Goal: Task Accomplishment & Management: Complete application form

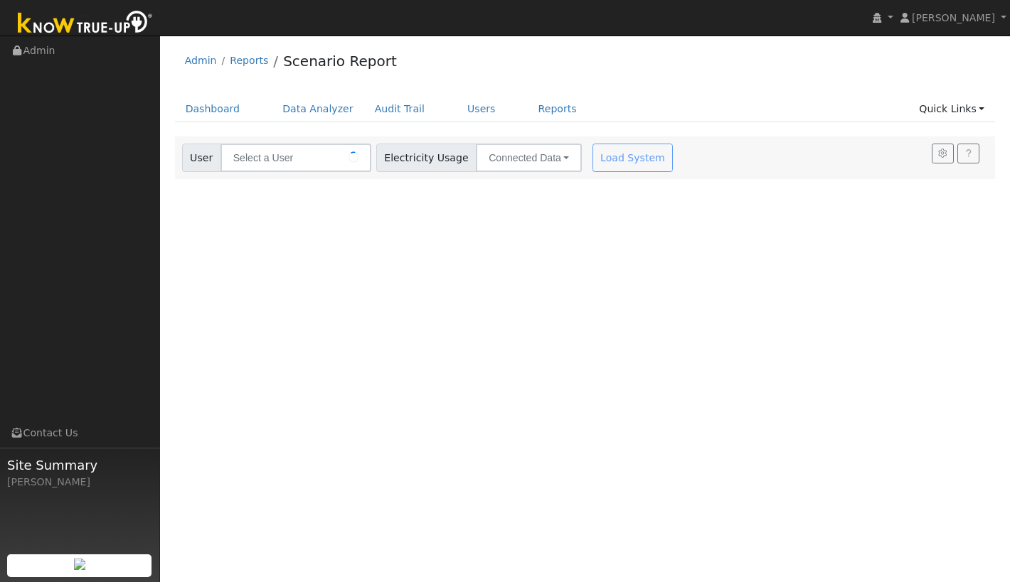
type input "[PERSON_NAME]"
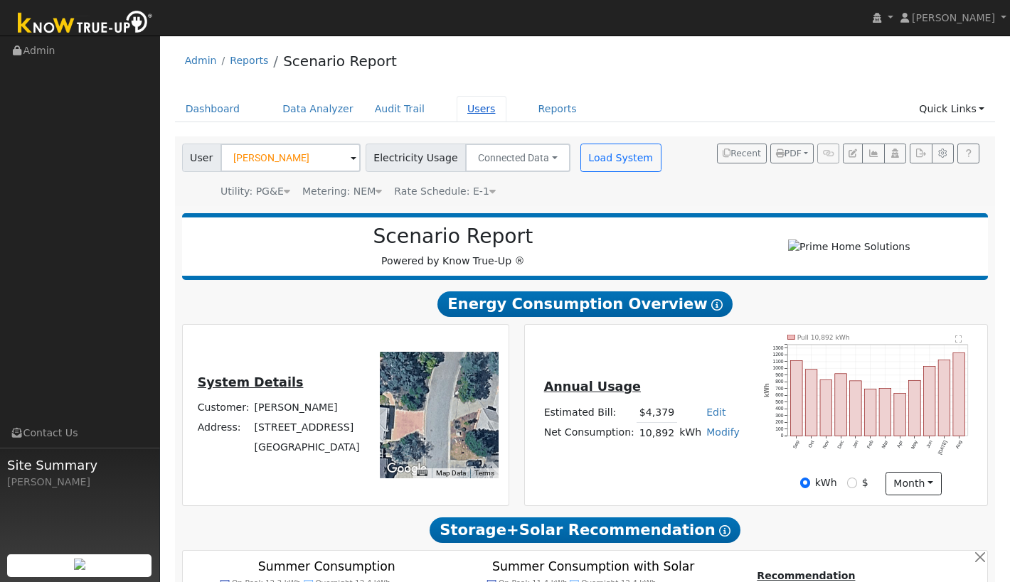
click at [469, 112] on link "Users" at bounding box center [481, 109] width 50 height 26
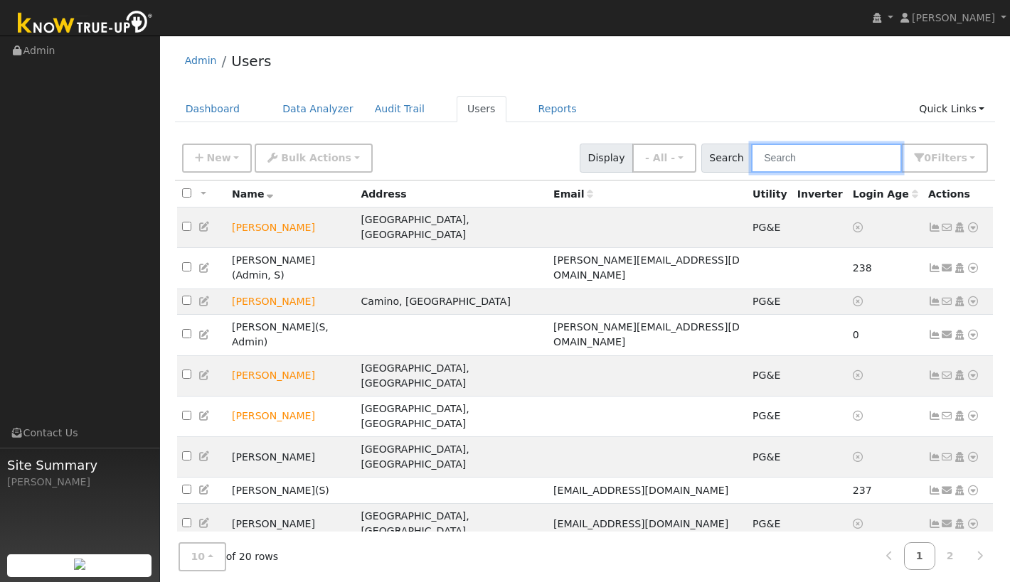
click at [815, 159] on input "text" at bounding box center [826, 158] width 151 height 29
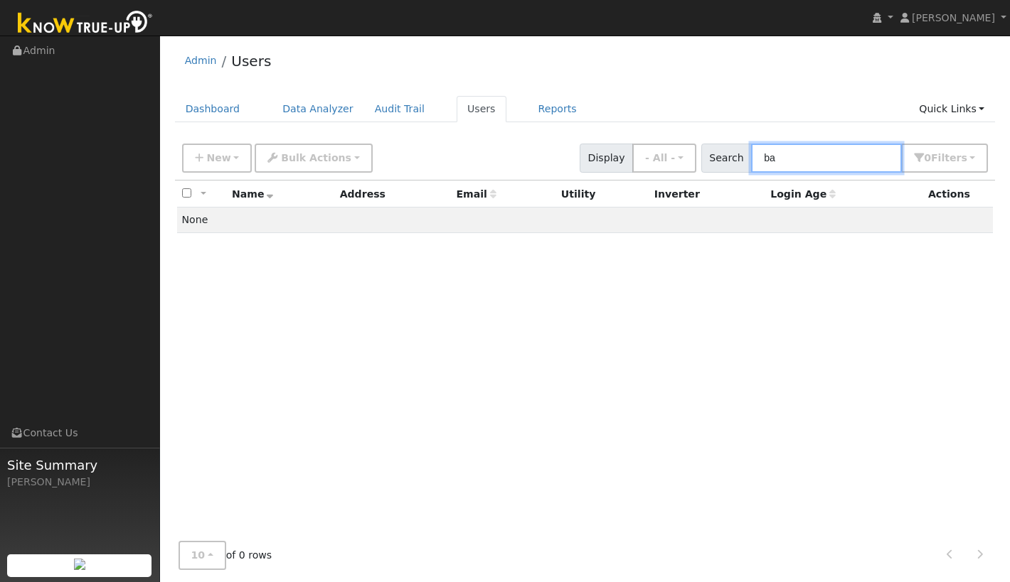
type input "b"
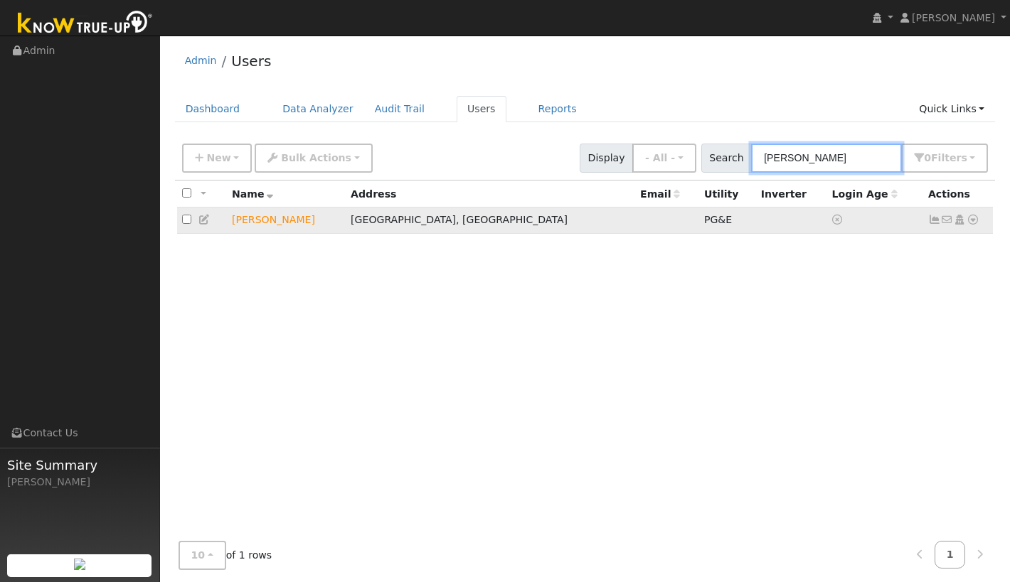
type input "nancy"
click at [242, 224] on td "Nancy A Milla" at bounding box center [286, 221] width 119 height 26
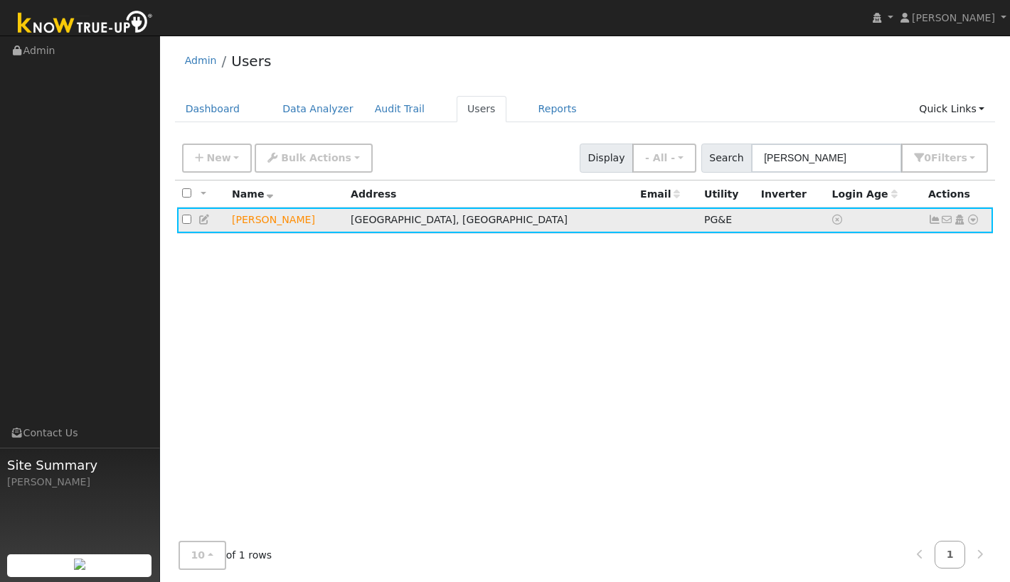
click at [977, 216] on icon at bounding box center [972, 220] width 13 height 10
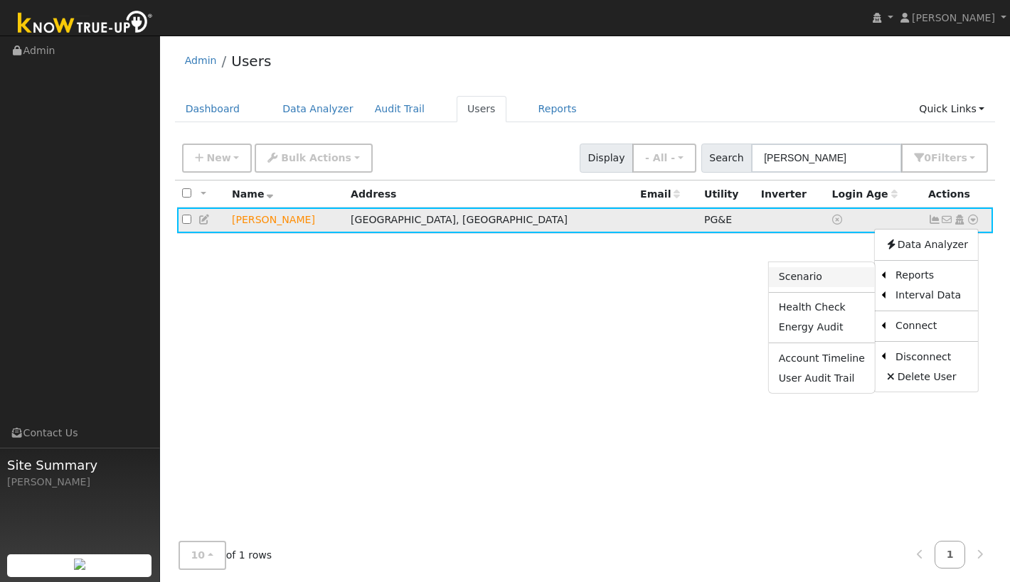
click at [838, 277] on link "Scenario" at bounding box center [822, 277] width 106 height 20
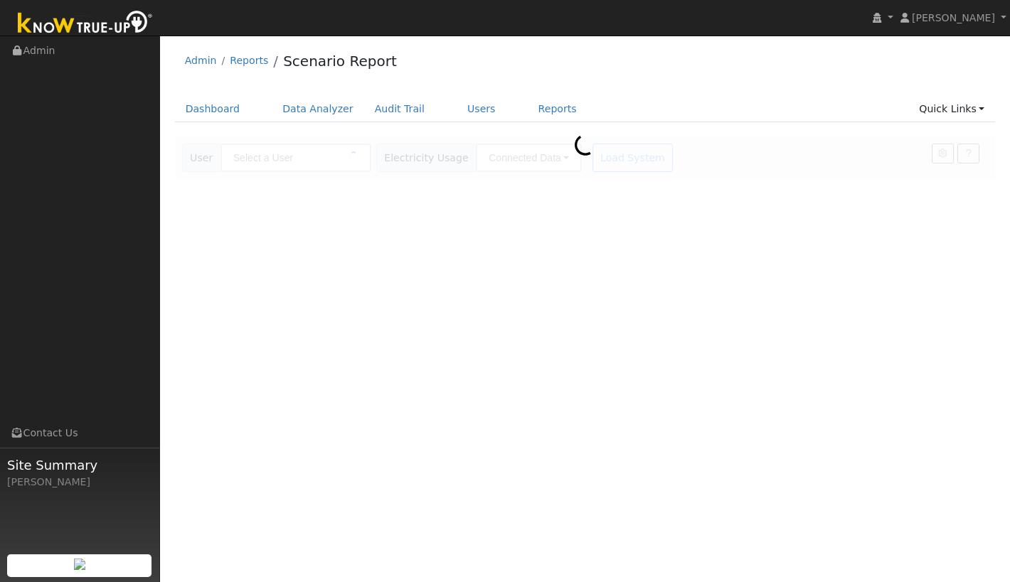
type input "[PERSON_NAME]"
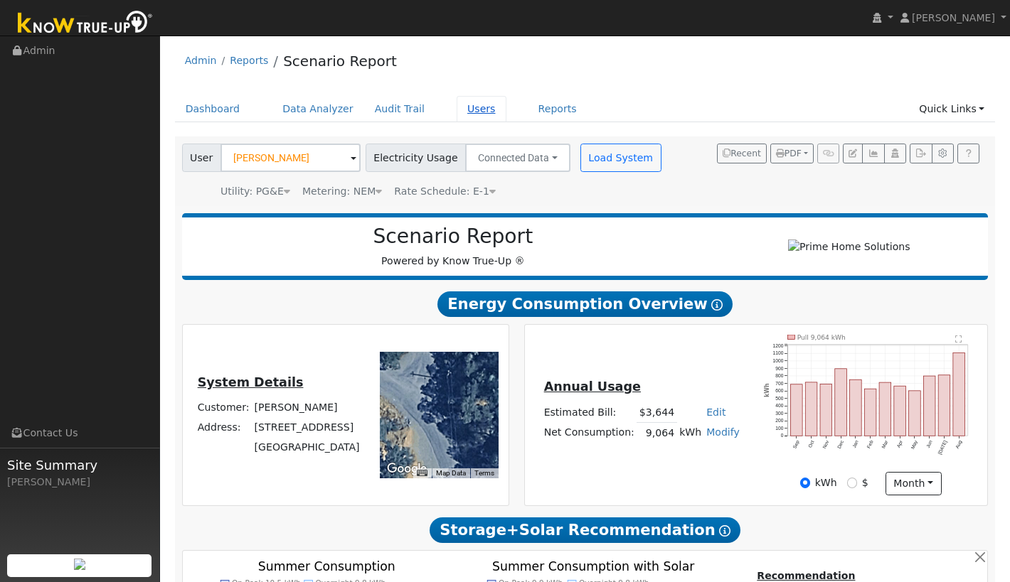
click at [469, 105] on link "Users" at bounding box center [481, 109] width 50 height 26
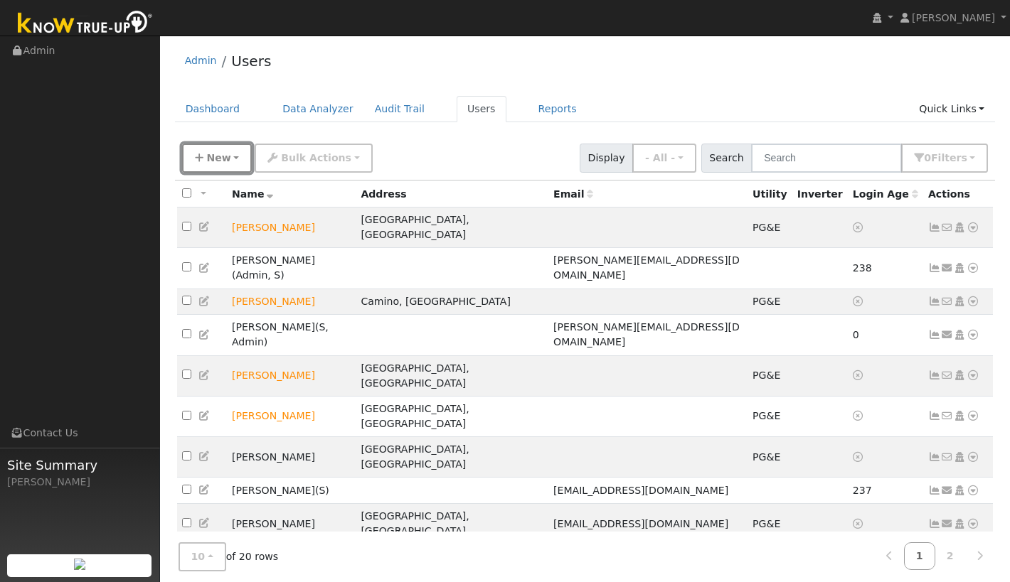
click at [210, 154] on span "New" at bounding box center [218, 157] width 24 height 11
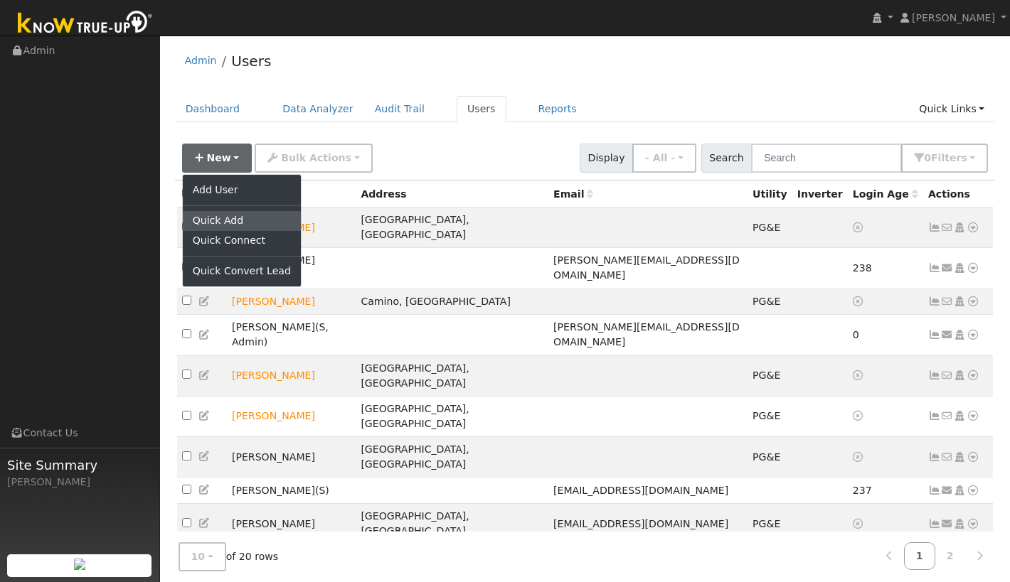
click at [217, 217] on link "Quick Add" at bounding box center [242, 221] width 118 height 20
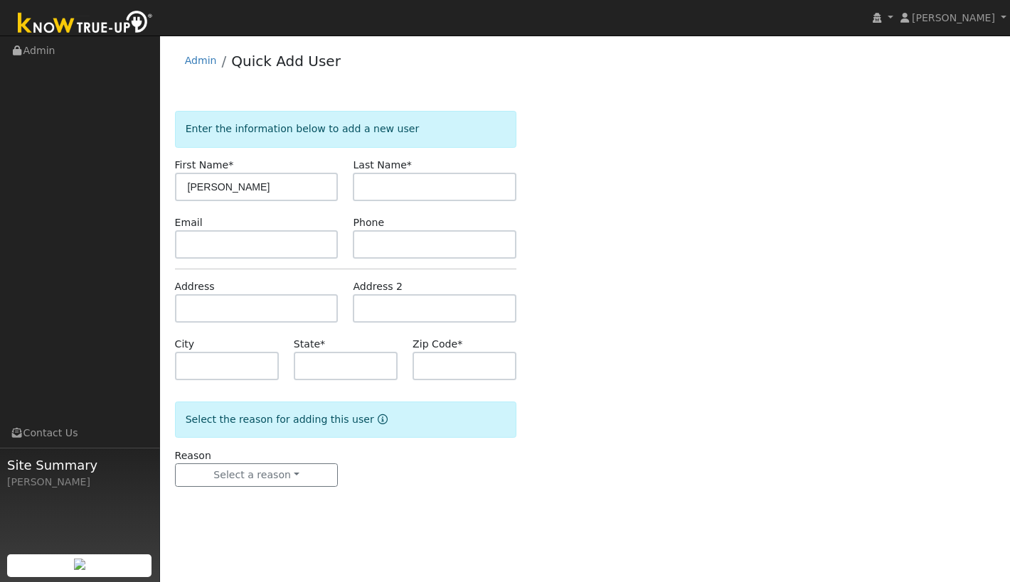
type input "[PERSON_NAME]"
click at [245, 306] on input "text" at bounding box center [257, 308] width 164 height 28
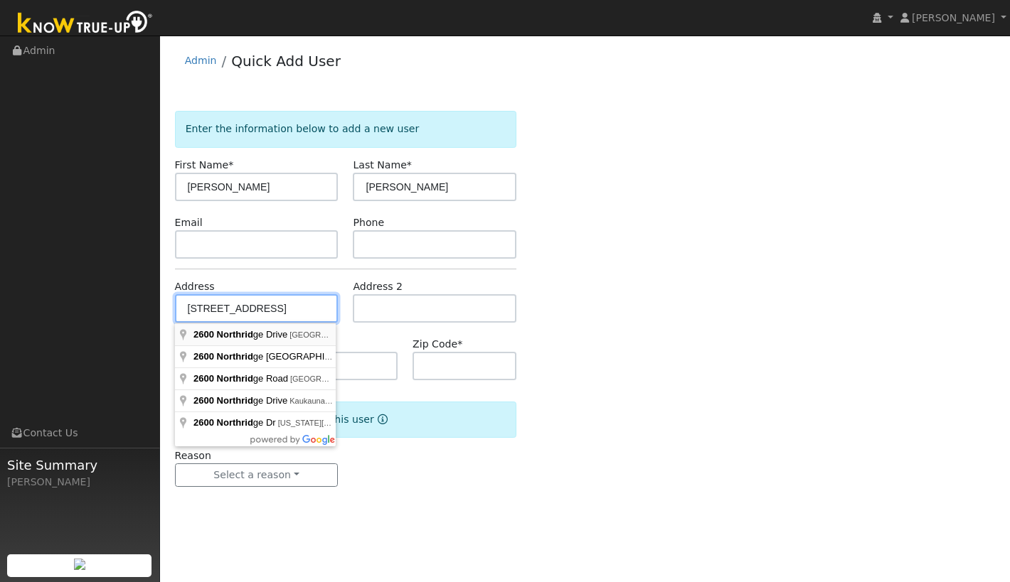
type input "[STREET_ADDRESS]"
type input "Placerville"
type input "CA"
type input "95667"
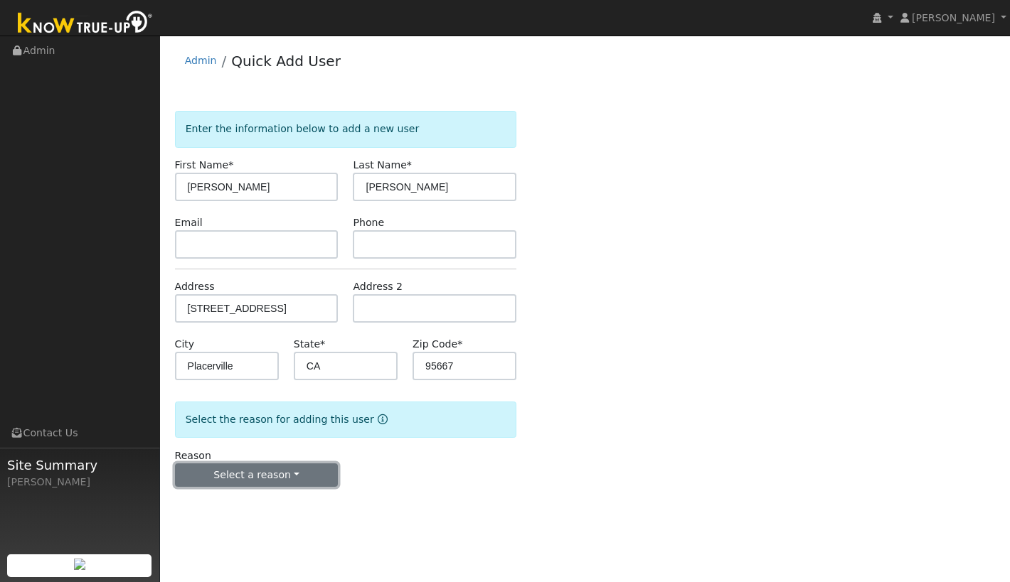
click at [264, 475] on button "Select a reason" at bounding box center [257, 476] width 164 height 24
click at [262, 504] on link "New lead" at bounding box center [254, 505] width 157 height 20
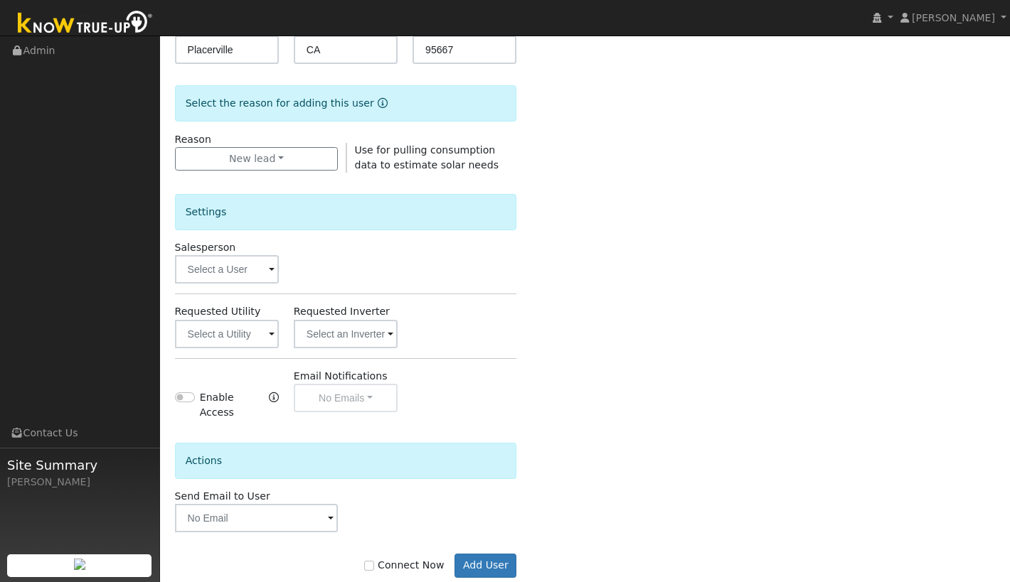
scroll to position [348, 0]
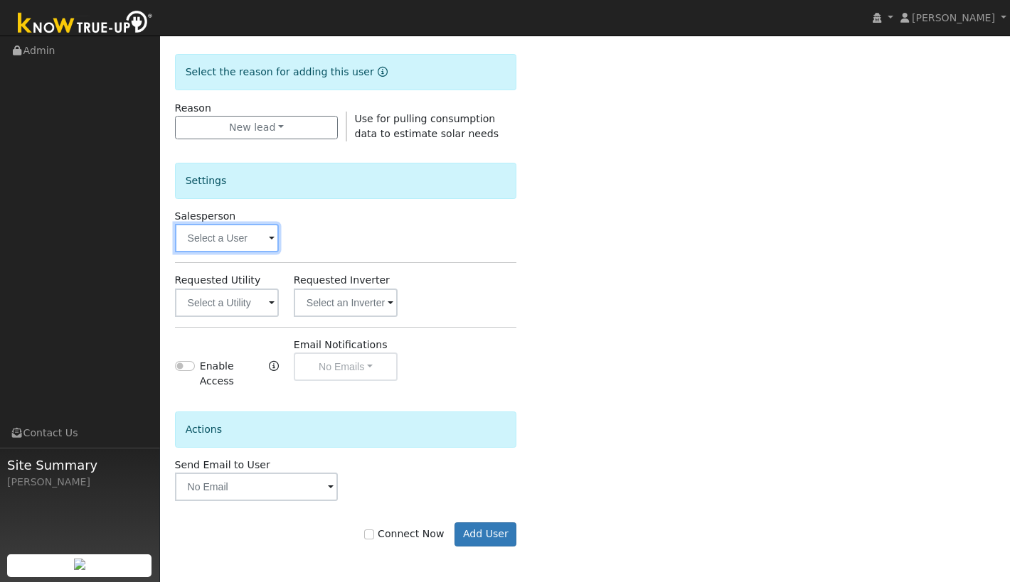
click at [257, 242] on input "text" at bounding box center [227, 238] width 104 height 28
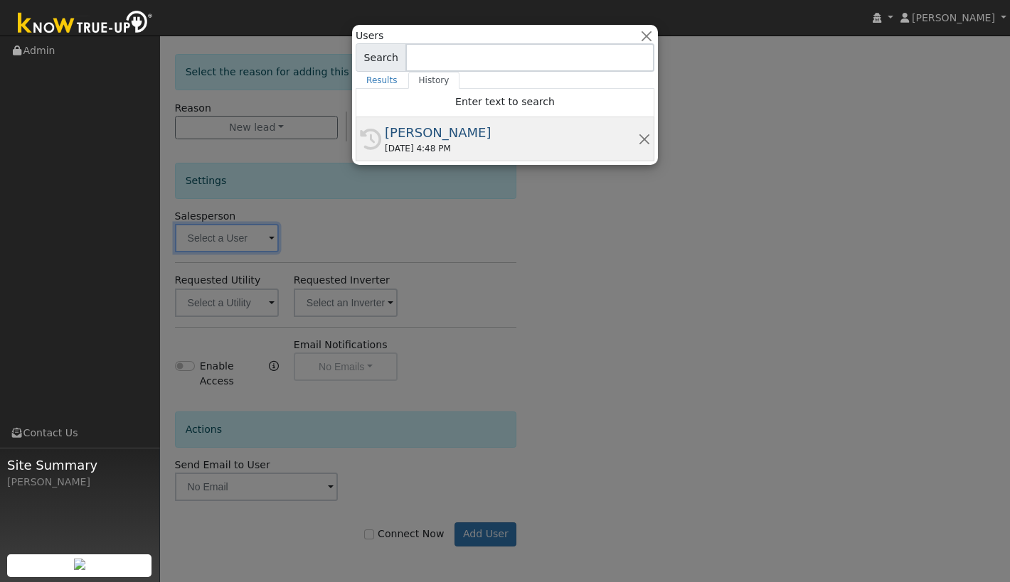
click at [458, 132] on div "[PERSON_NAME]" at bounding box center [511, 132] width 253 height 19
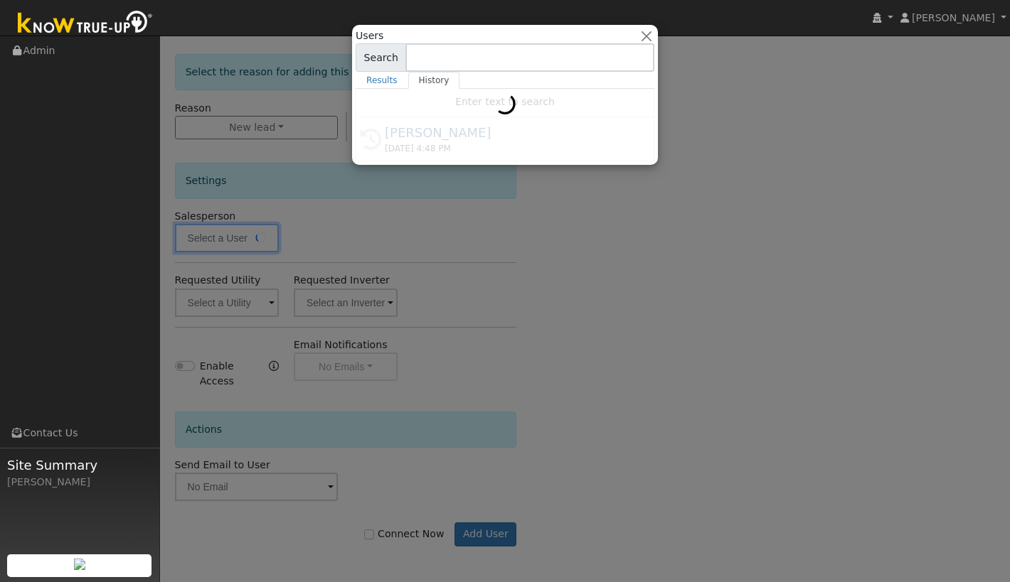
type input "[PERSON_NAME]"
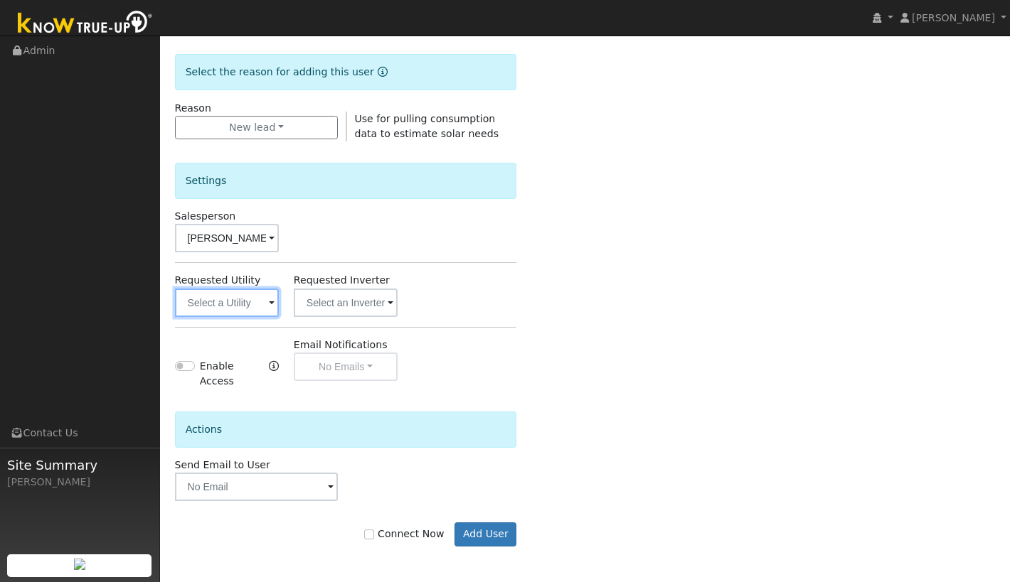
click at [258, 306] on input "text" at bounding box center [227, 303] width 104 height 28
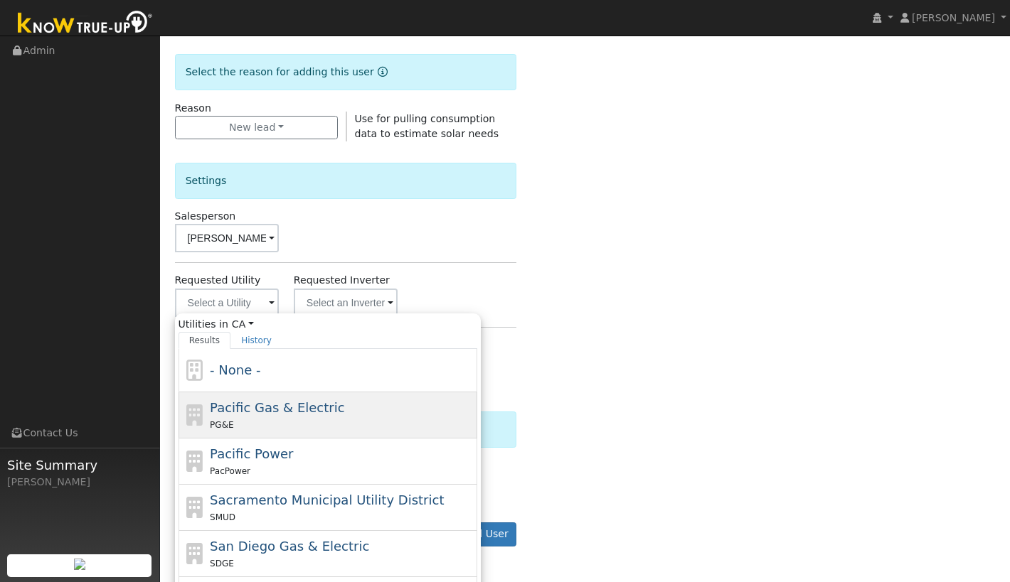
click at [242, 412] on span "Pacific Gas & Electric" at bounding box center [277, 407] width 134 height 15
type input "Pacific Gas & Electric"
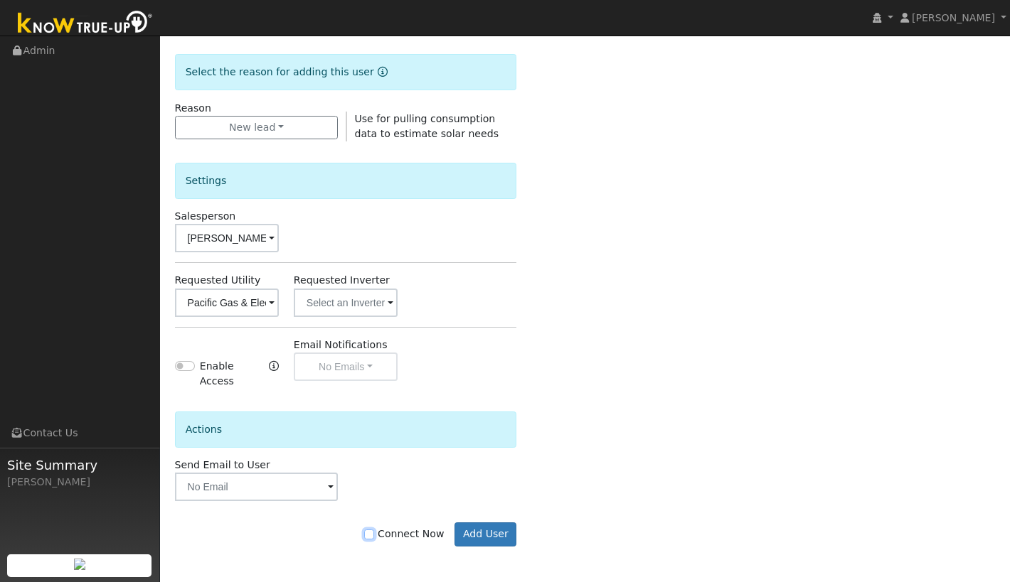
click at [374, 535] on input "Connect Now" at bounding box center [369, 535] width 10 height 10
checkbox input "true"
click at [497, 533] on button "Add User" at bounding box center [485, 535] width 62 height 24
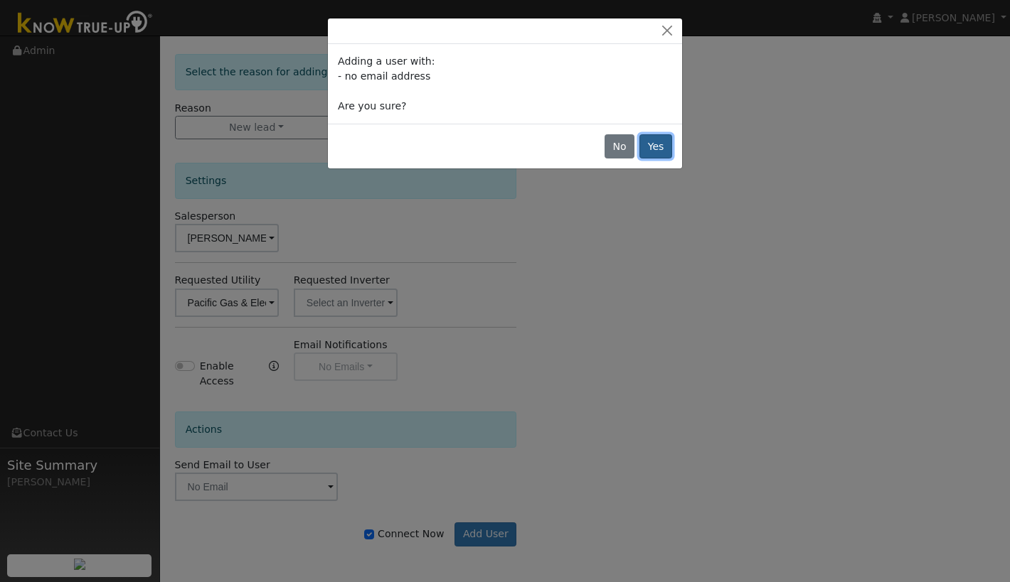
click at [658, 142] on button "Yes" at bounding box center [655, 146] width 33 height 24
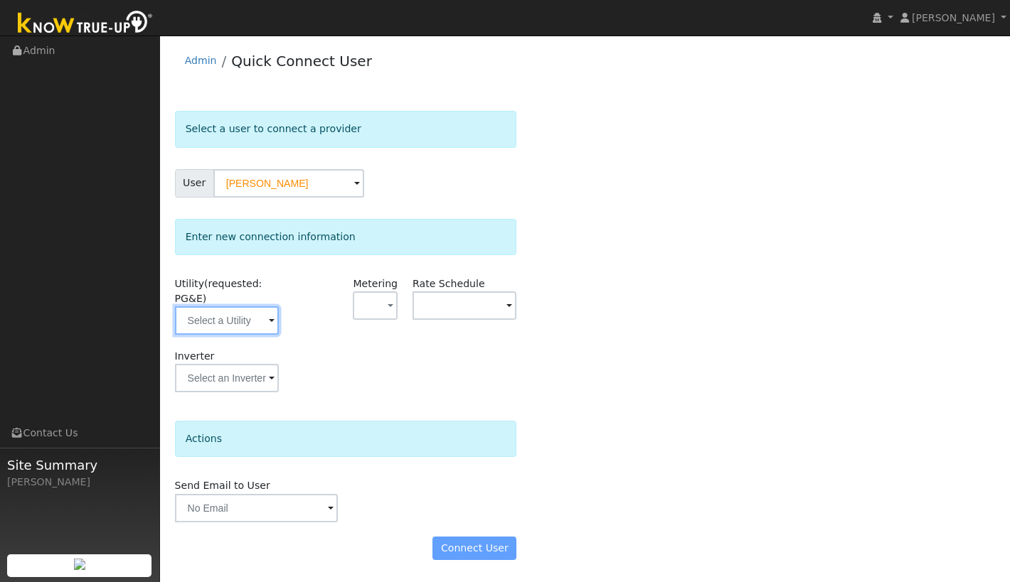
click at [252, 324] on input "text" at bounding box center [227, 320] width 104 height 28
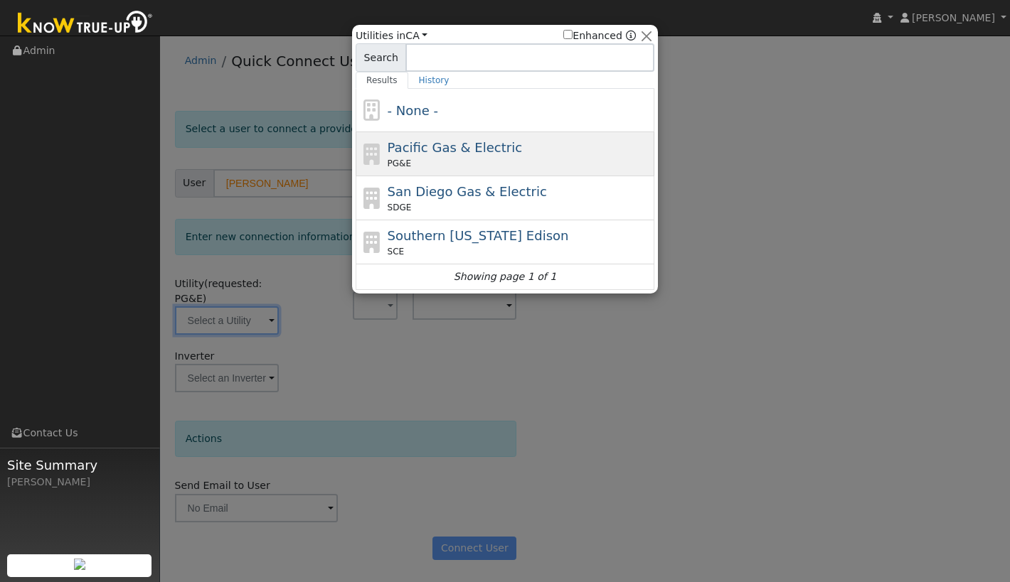
click at [496, 148] on span "Pacific Gas & Electric" at bounding box center [454, 147] width 134 height 15
type input "PG&E"
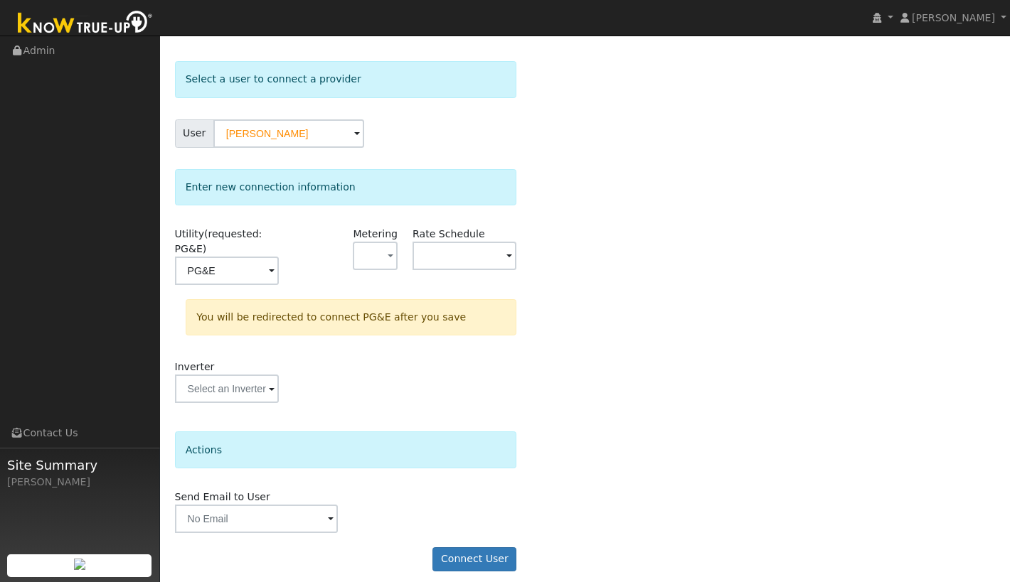
scroll to position [60, 0]
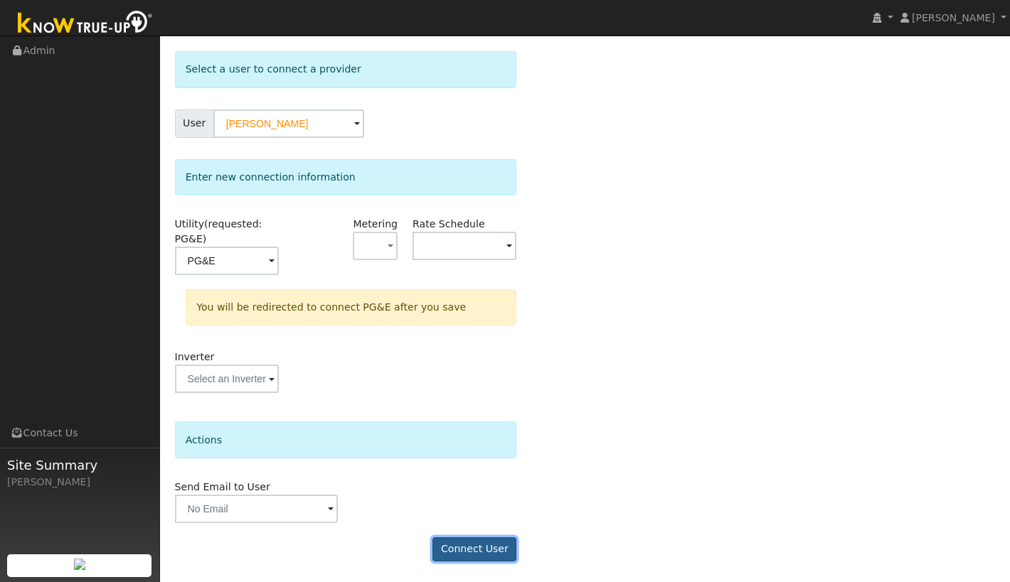
click at [500, 542] on button "Connect User" at bounding box center [474, 550] width 84 height 24
